Goal: Navigation & Orientation: Find specific page/section

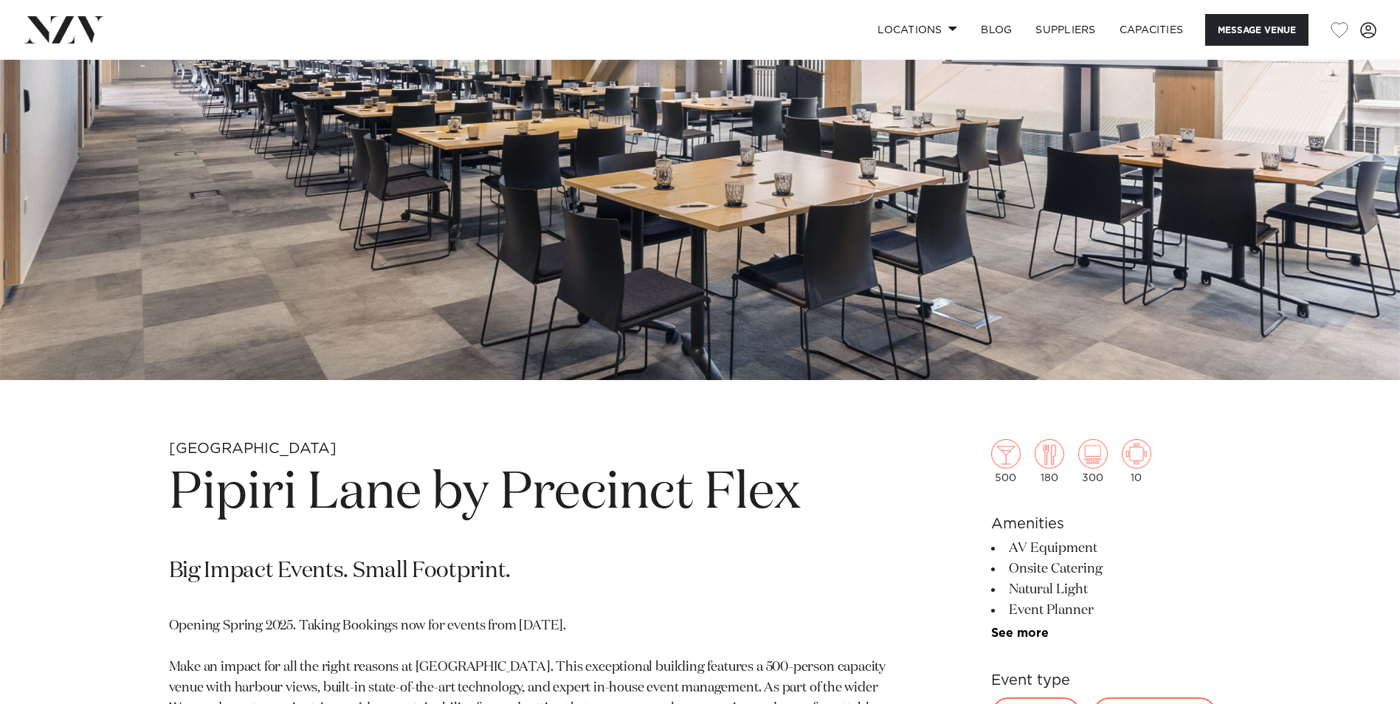
scroll to position [517, 0]
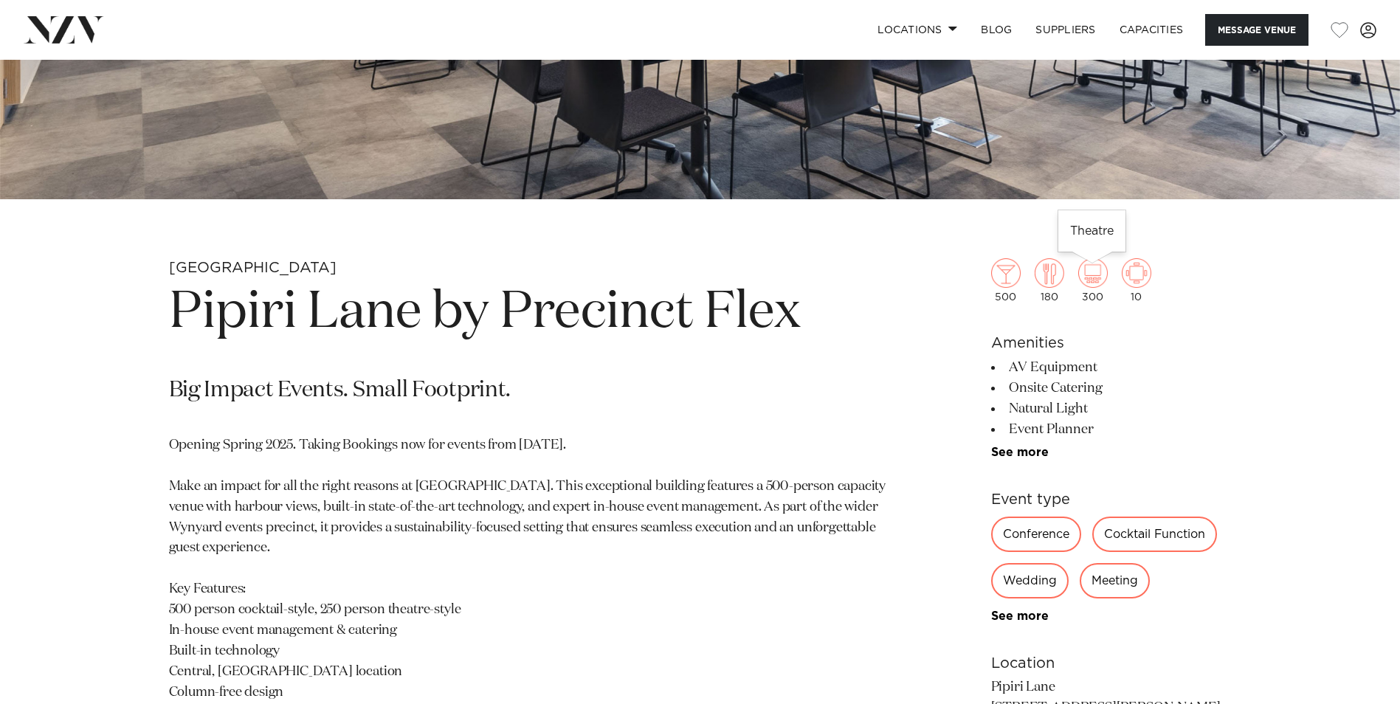
click at [1091, 276] on img at bounding box center [1093, 273] width 30 height 30
click at [1140, 279] on img at bounding box center [1137, 273] width 30 height 30
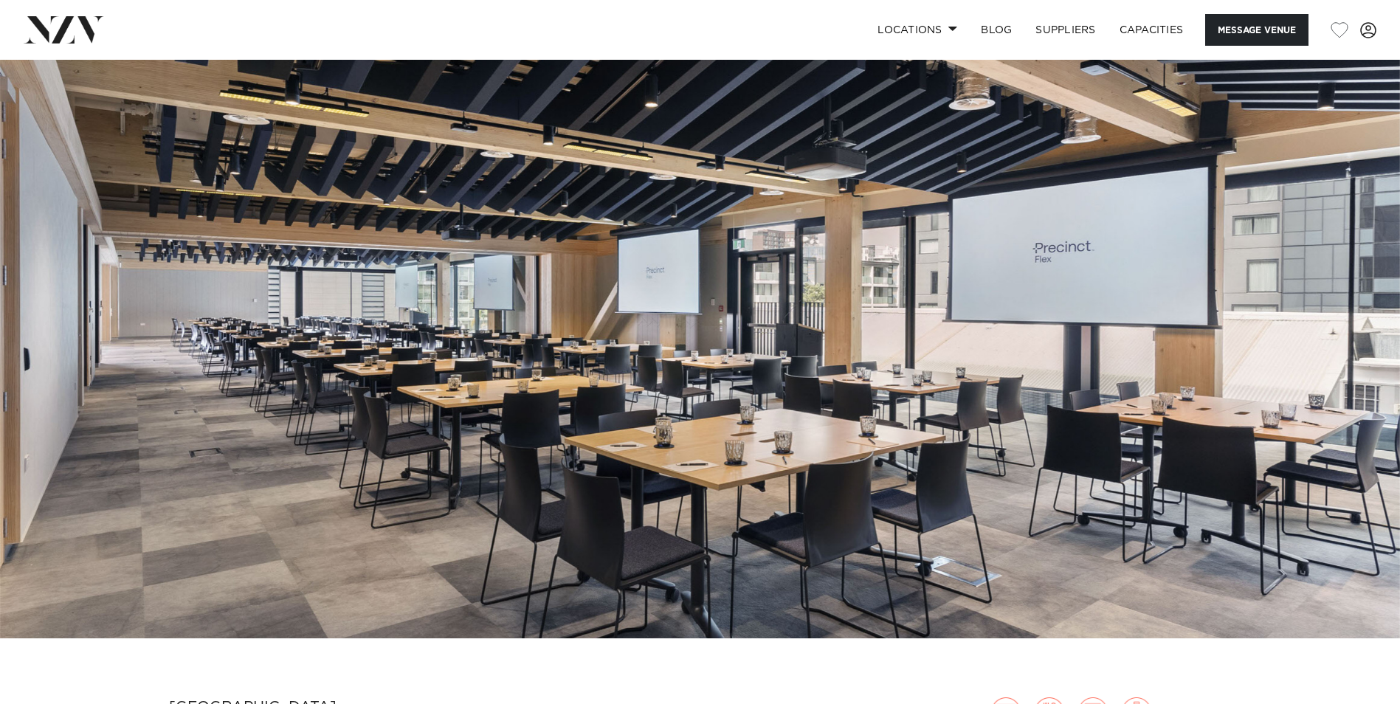
scroll to position [148, 0]
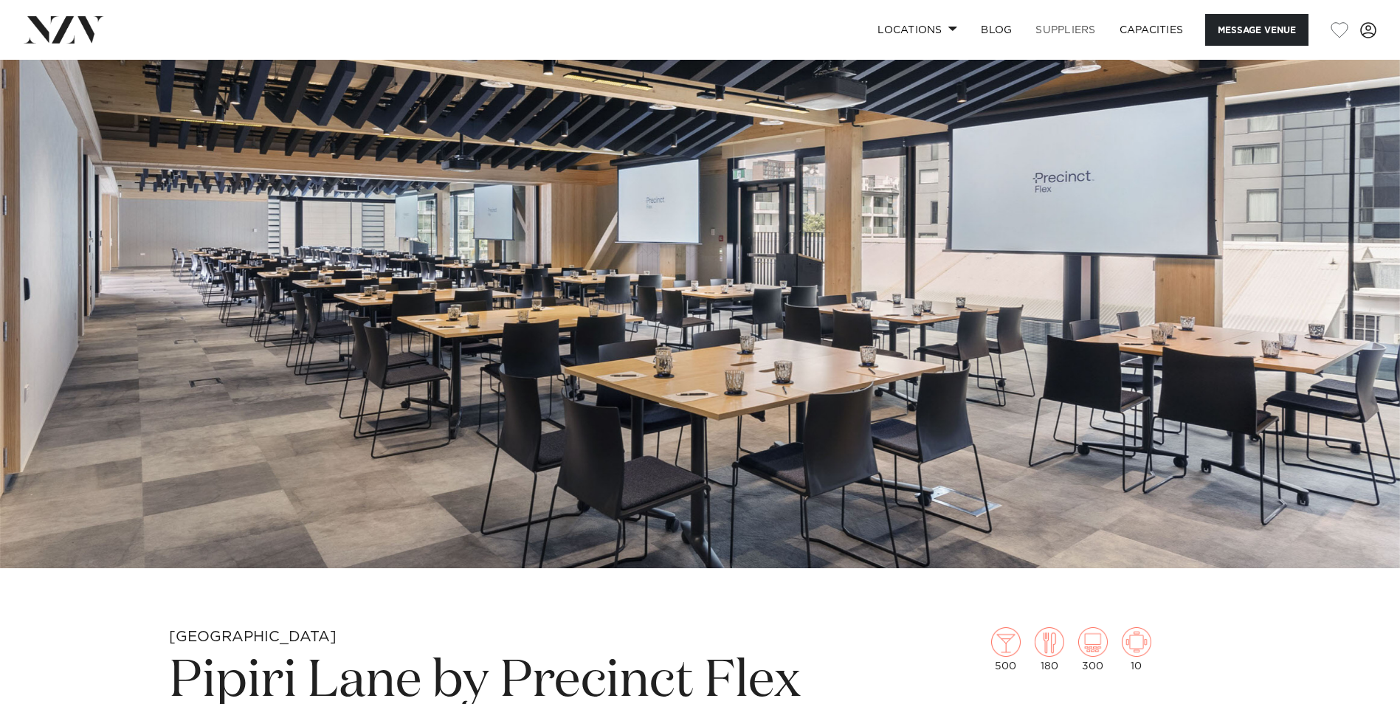
click at [1087, 26] on link "SUPPLIERS" at bounding box center [1065, 30] width 83 height 32
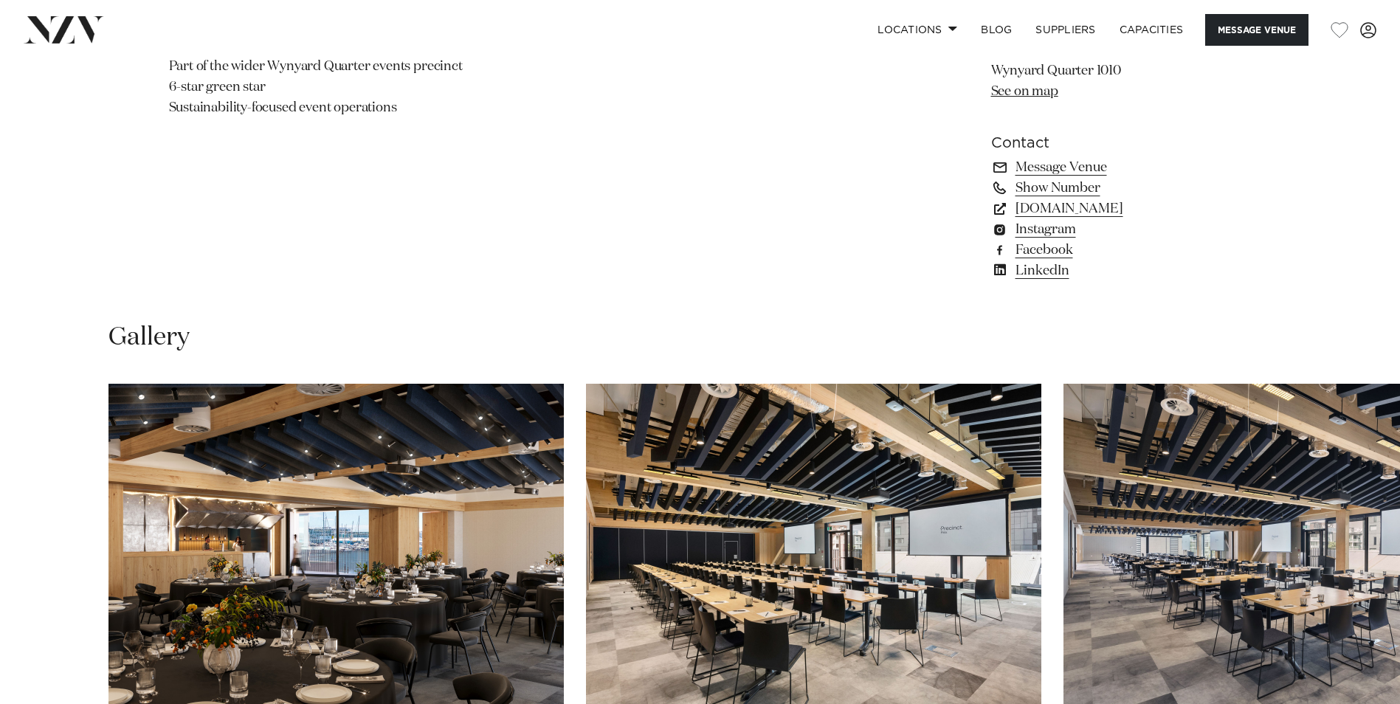
scroll to position [1476, 0]
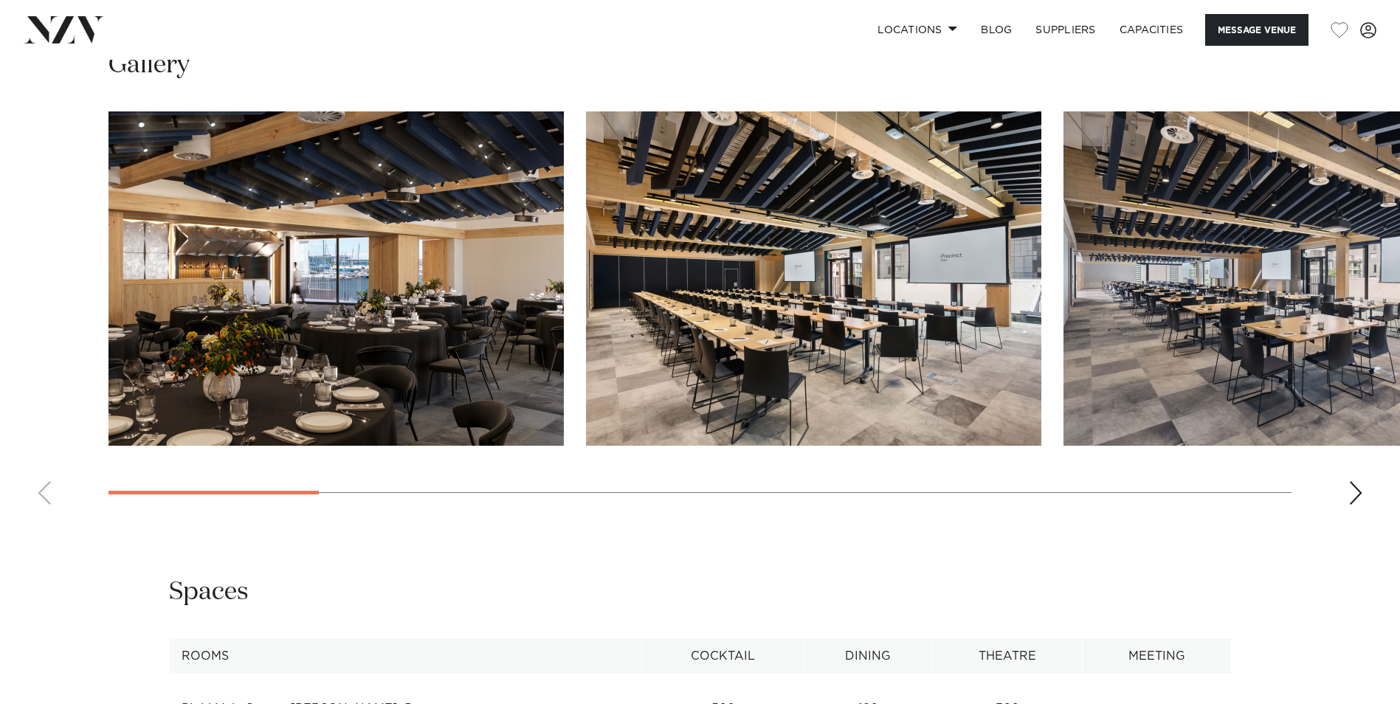
click at [1352, 491] on div "Next slide" at bounding box center [1356, 493] width 15 height 24
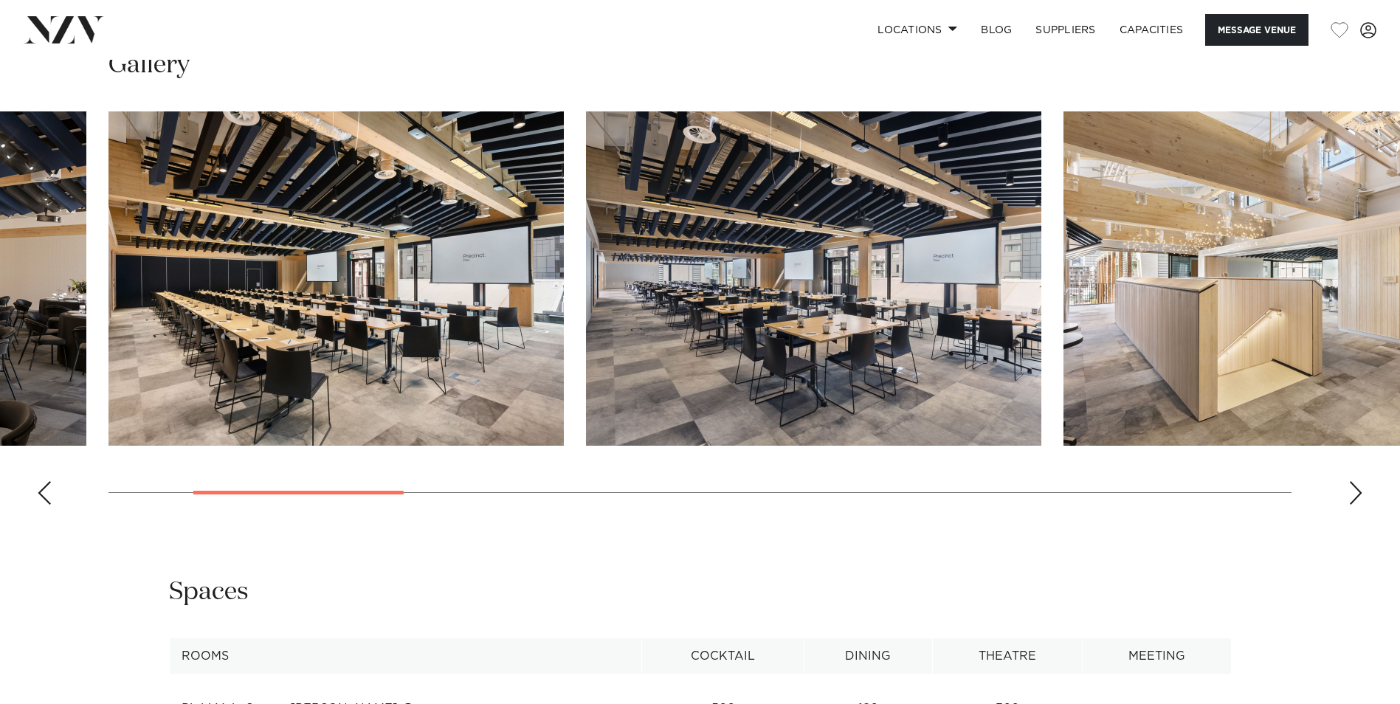
click at [1352, 491] on div "Next slide" at bounding box center [1356, 493] width 15 height 24
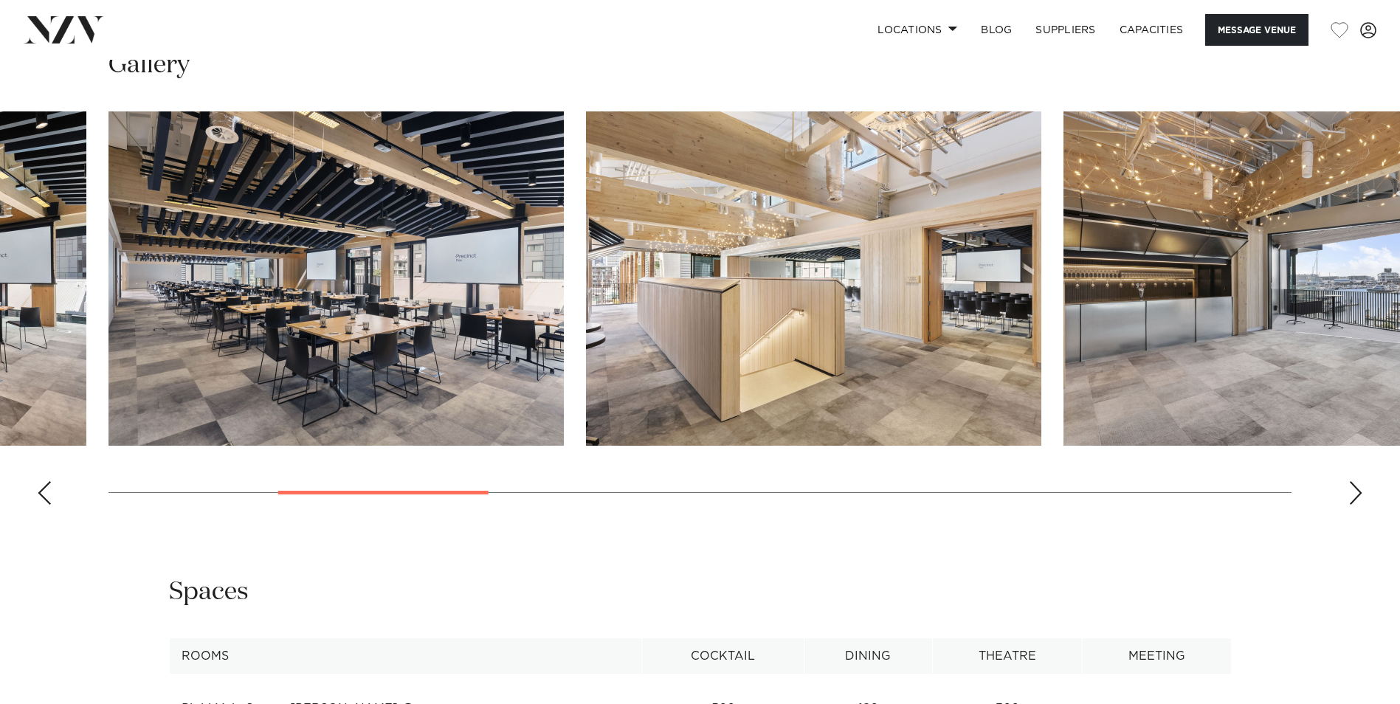
click at [1352, 490] on div "Next slide" at bounding box center [1356, 493] width 15 height 24
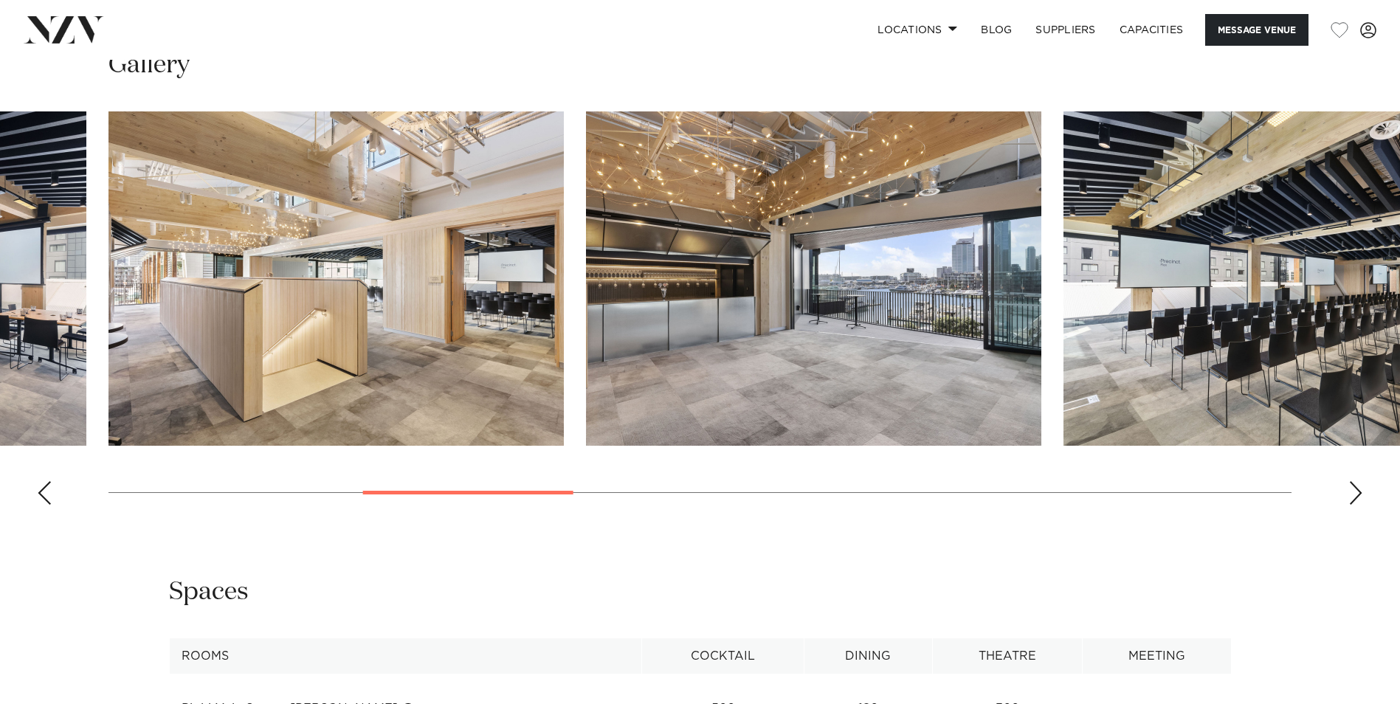
click at [1352, 490] on div "Next slide" at bounding box center [1356, 493] width 15 height 24
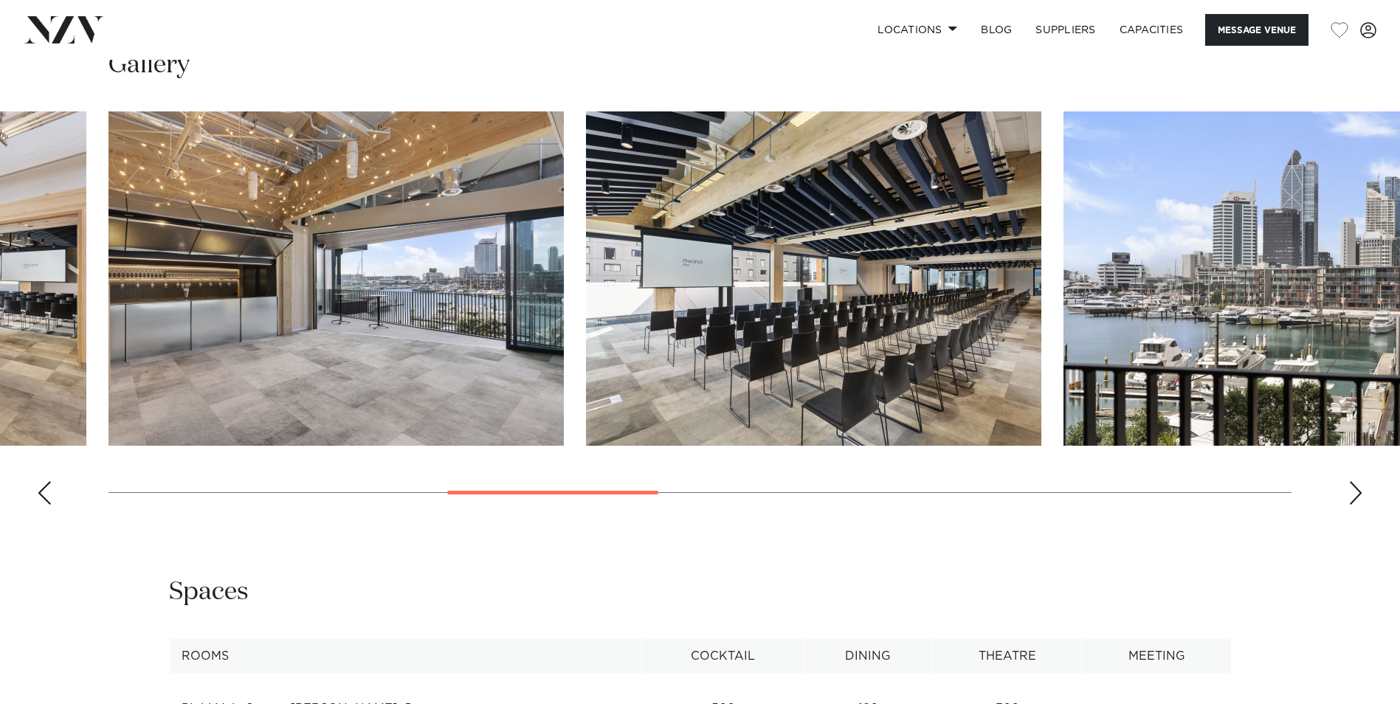
click at [1352, 489] on div "Next slide" at bounding box center [1356, 493] width 15 height 24
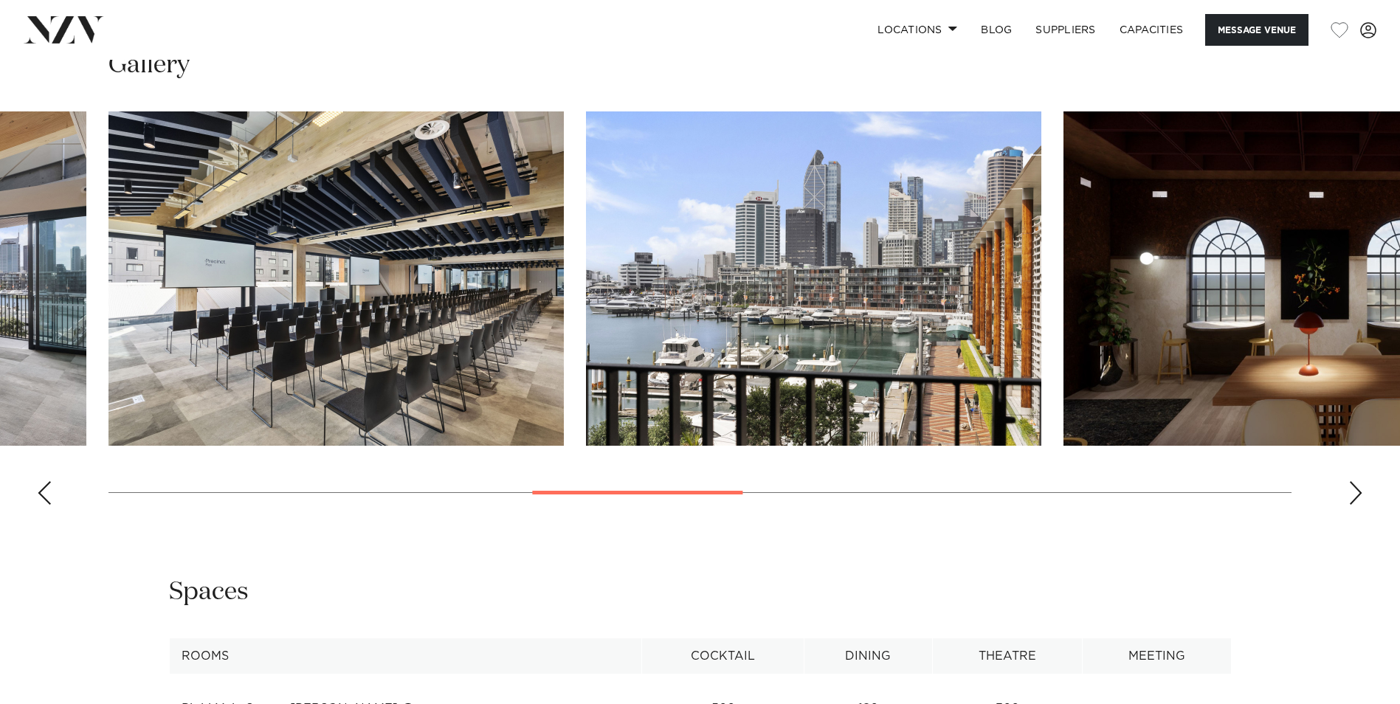
click at [1352, 489] on div "Next slide" at bounding box center [1356, 493] width 15 height 24
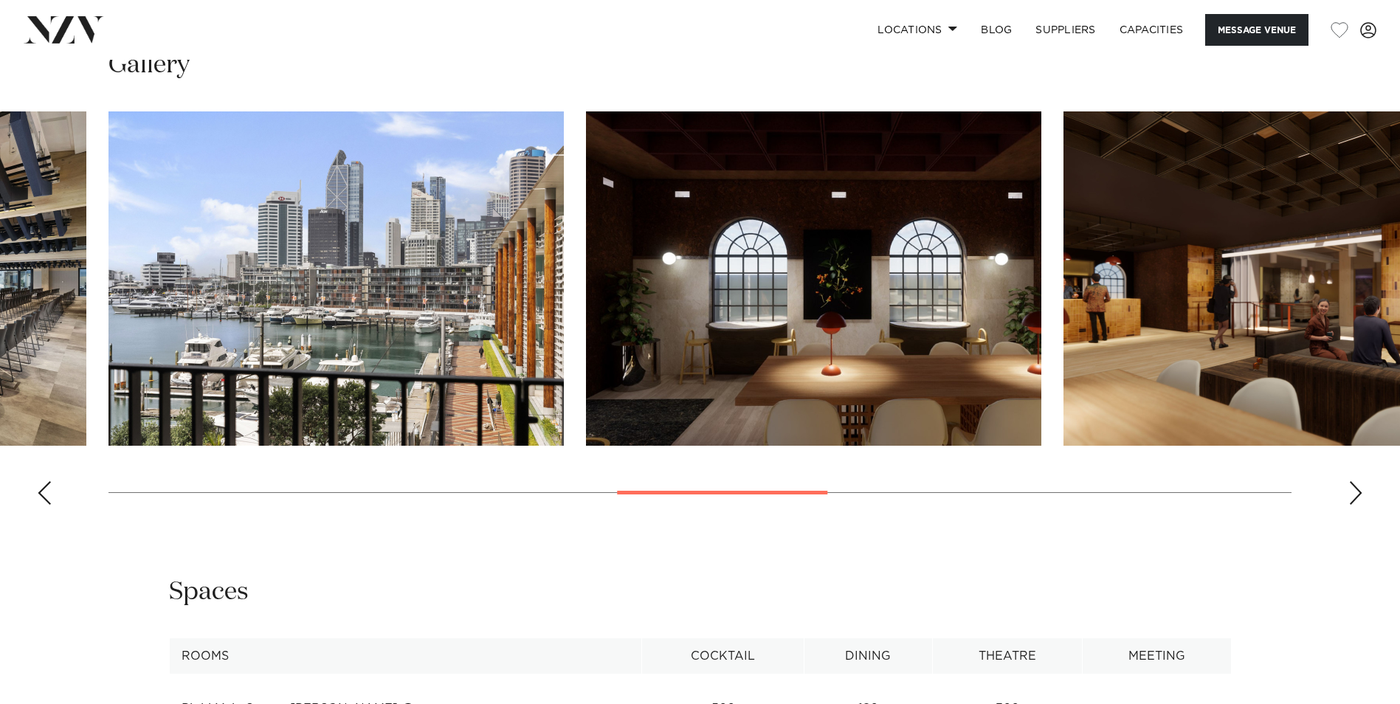
click at [1352, 489] on div "Next slide" at bounding box center [1356, 493] width 15 height 24
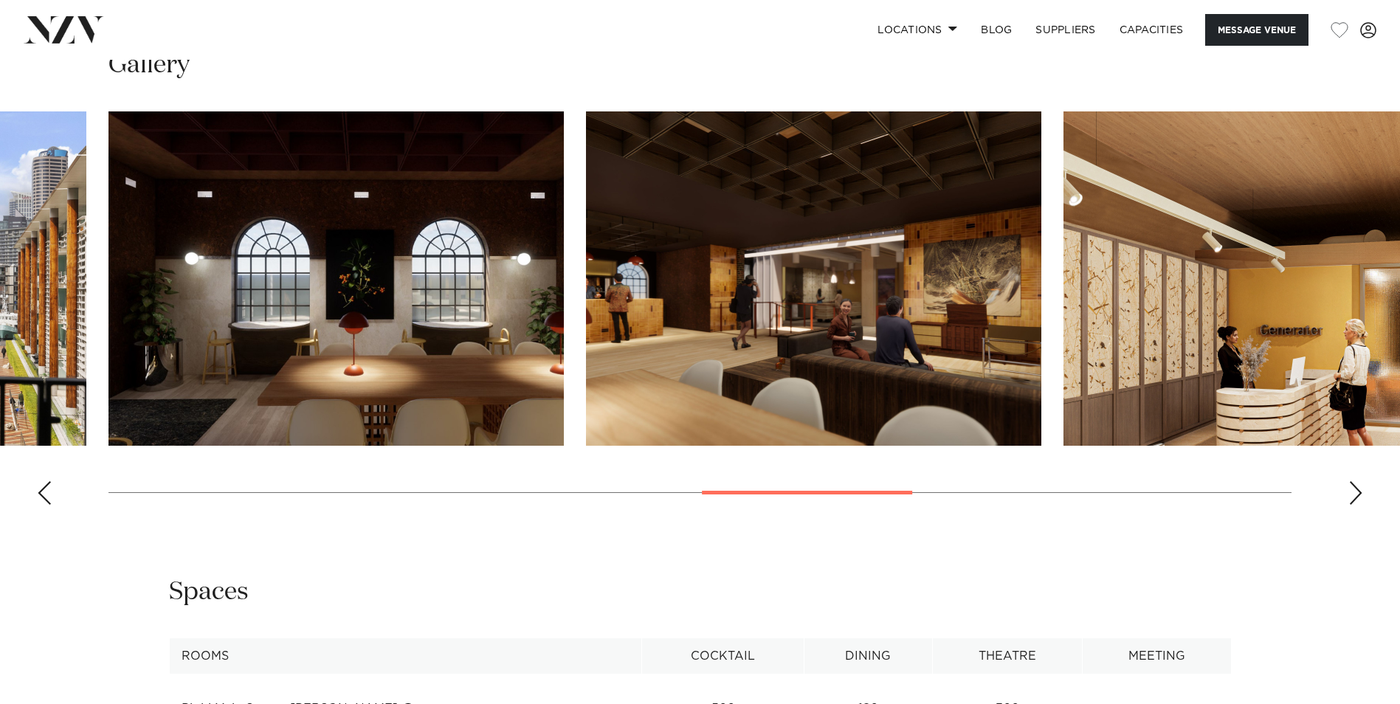
click at [1352, 489] on div "Next slide" at bounding box center [1356, 493] width 15 height 24
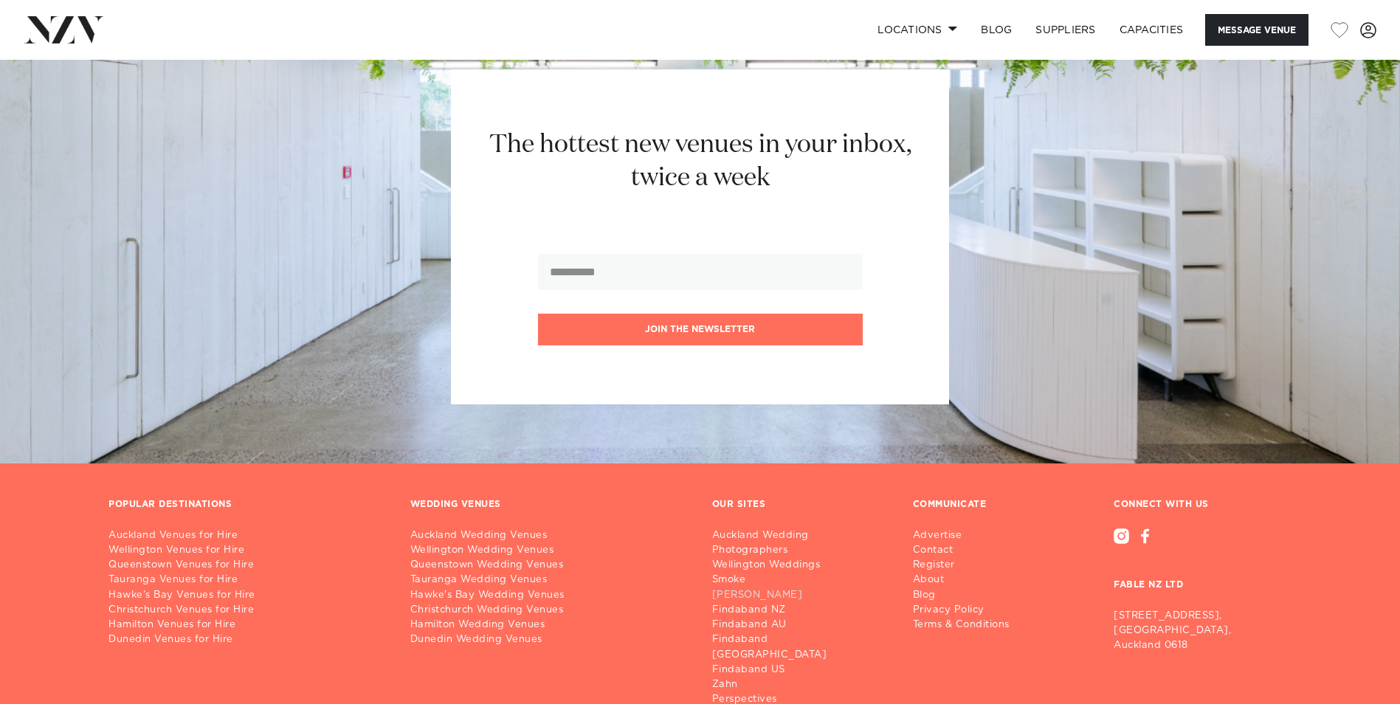
scroll to position [3276, 0]
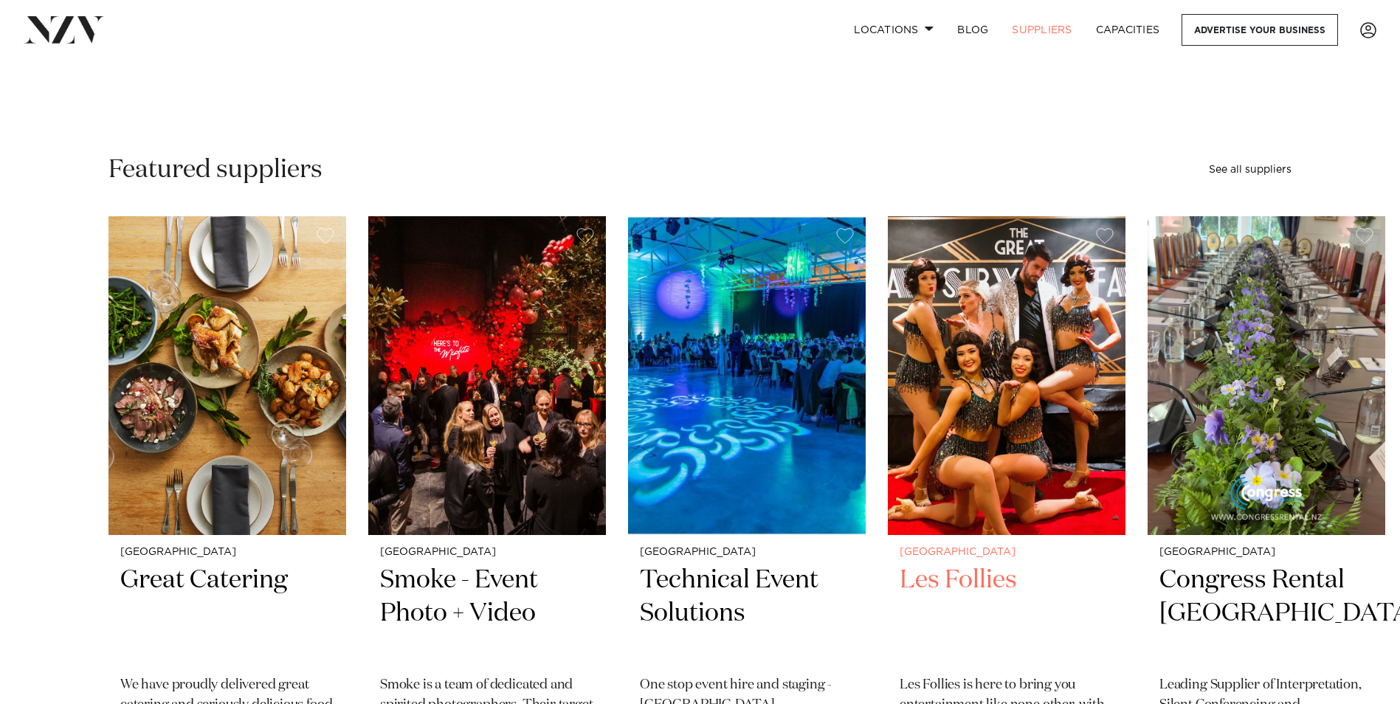
scroll to position [369, 0]
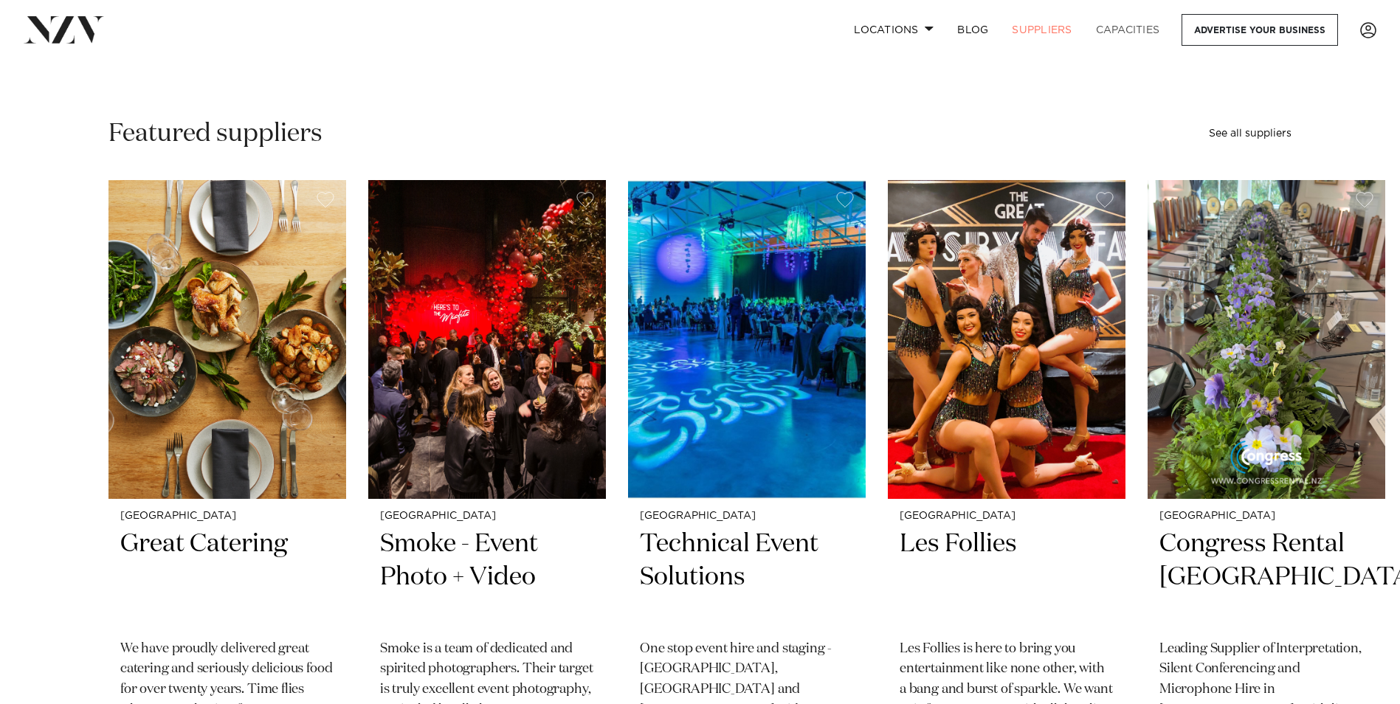
click at [1096, 30] on link "Capacities" at bounding box center [1128, 30] width 88 height 32
